Goal: Task Accomplishment & Management: Use online tool/utility

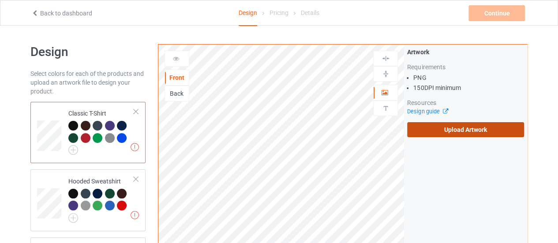
click at [423, 126] on label "Upload Artwork" at bounding box center [465, 129] width 117 height 15
click at [0, 0] on input "Upload Artwork" at bounding box center [0, 0] width 0 height 0
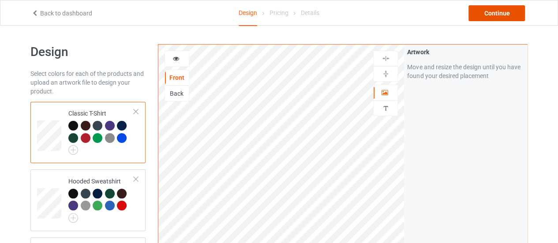
click at [480, 9] on div "Continue" at bounding box center [496, 13] width 56 height 16
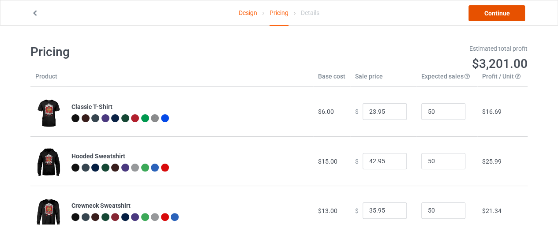
click at [480, 9] on link "Continue" at bounding box center [496, 13] width 56 height 16
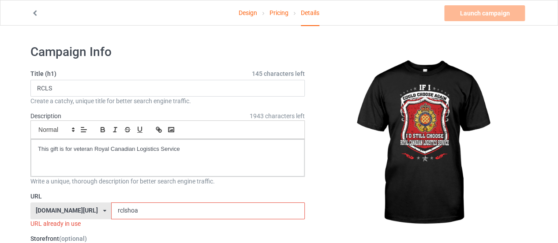
click at [128, 211] on input "rclshoa" at bounding box center [207, 210] width 193 height 17
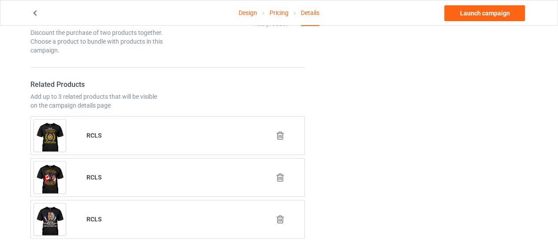
scroll to position [485, 0]
type input "rclschoose"
click at [281, 214] on icon at bounding box center [280, 218] width 11 height 9
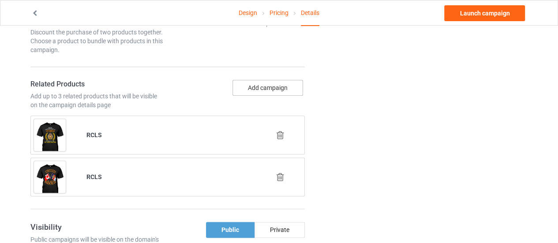
click at [253, 85] on button "Add campaign" at bounding box center [267, 88] width 71 height 16
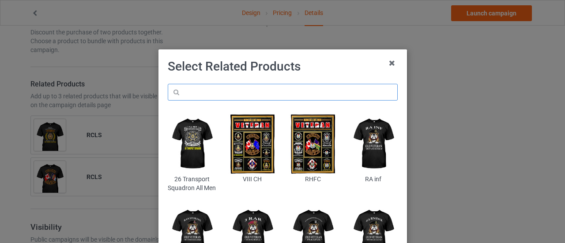
click at [227, 99] on input "text" at bounding box center [283, 92] width 230 height 17
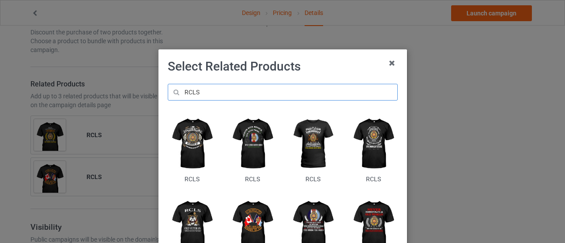
type input "RCLS"
click at [193, 146] on img at bounding box center [192, 144] width 48 height 60
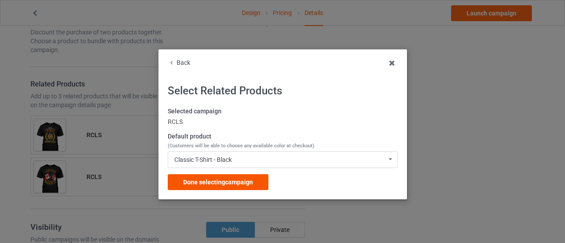
click at [225, 185] on span "Done selecting campaign" at bounding box center [218, 182] width 70 height 7
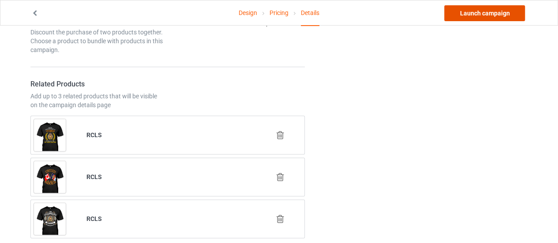
click at [453, 5] on link "Launch campaign" at bounding box center [484, 13] width 81 height 16
